Goal: Find specific page/section: Find specific page/section

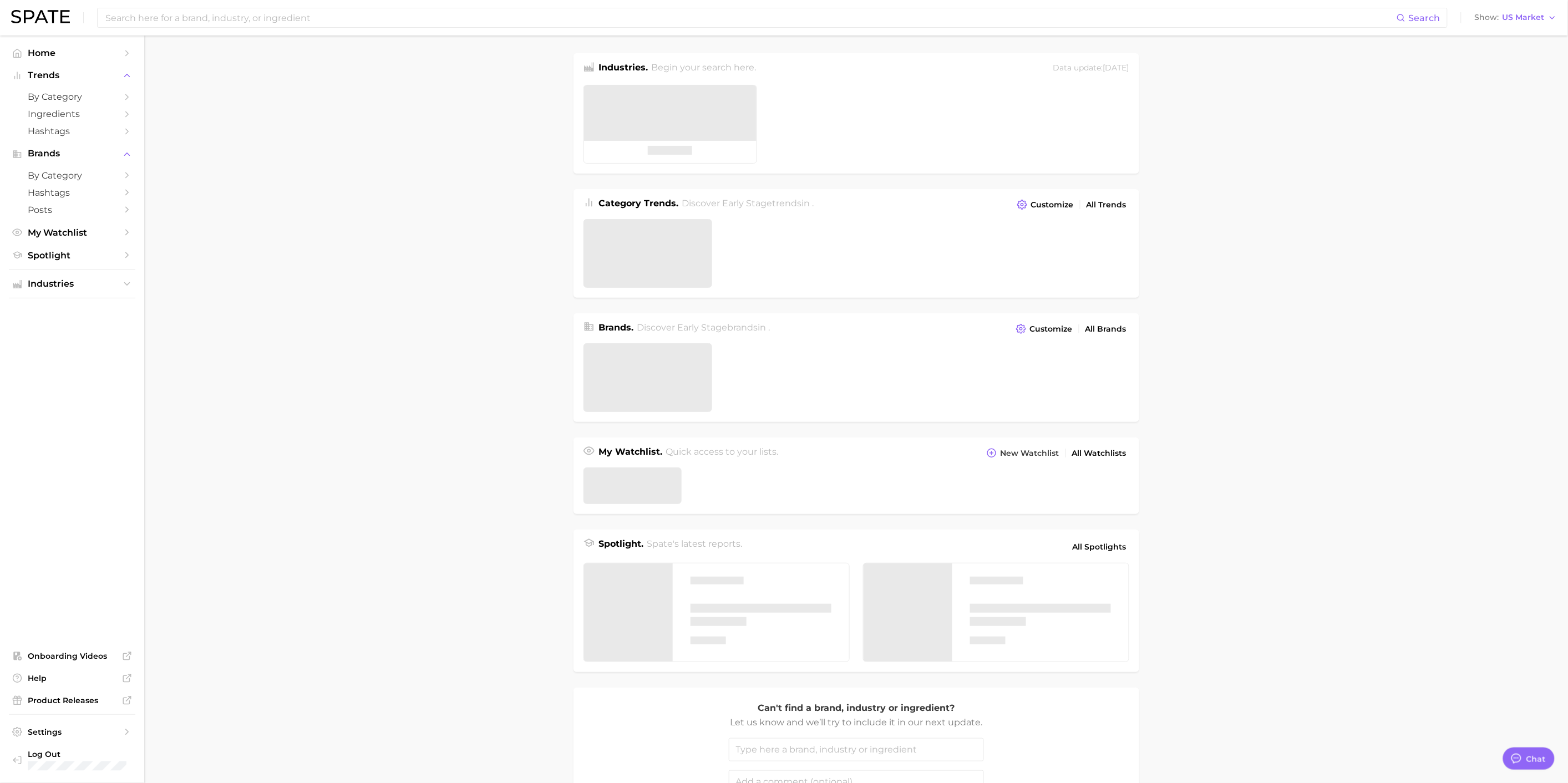
type textarea "x"
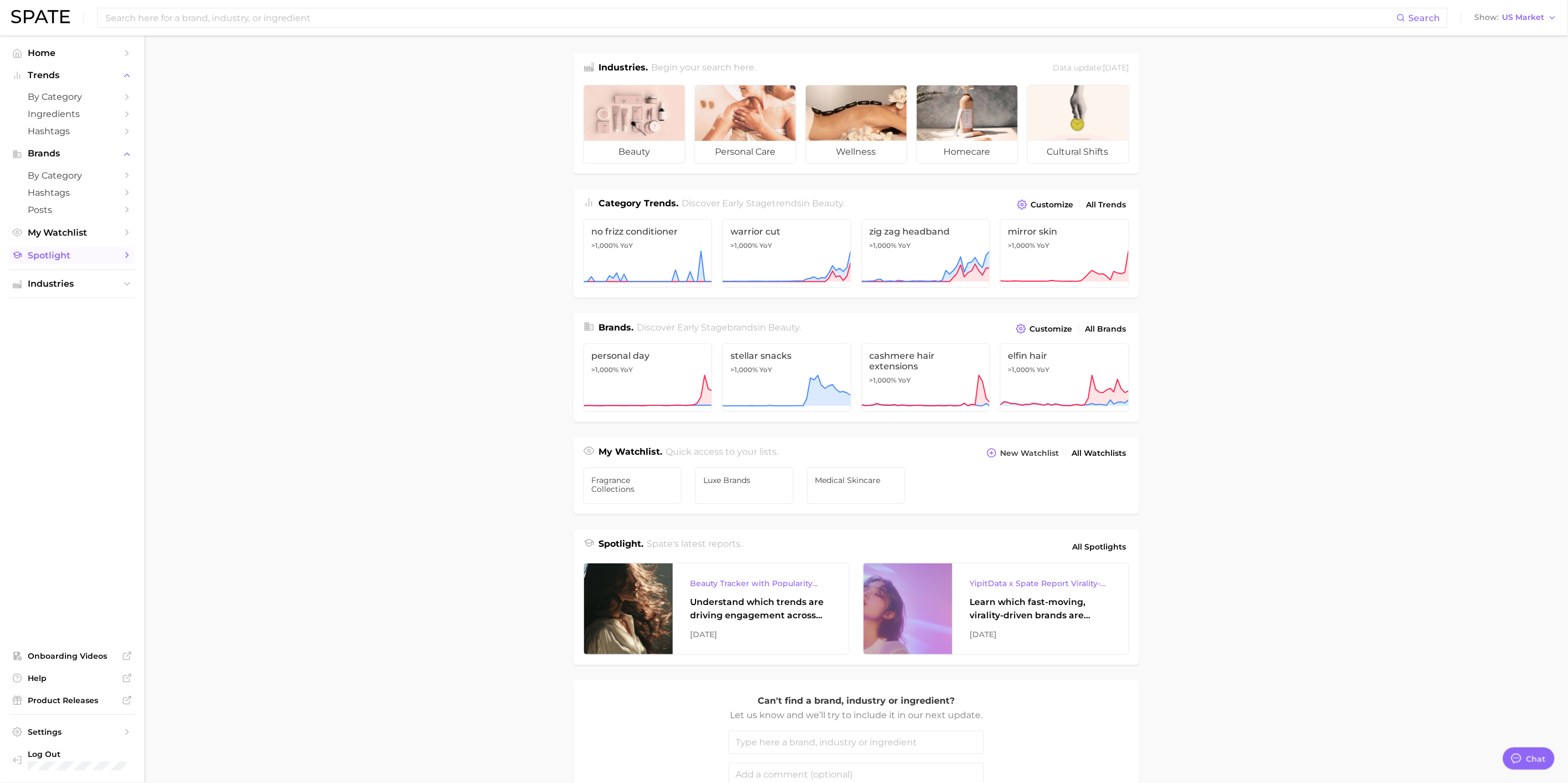
click at [68, 260] on span "Spotlight" at bounding box center [72, 255] width 89 height 10
